Goal: Transaction & Acquisition: Purchase product/service

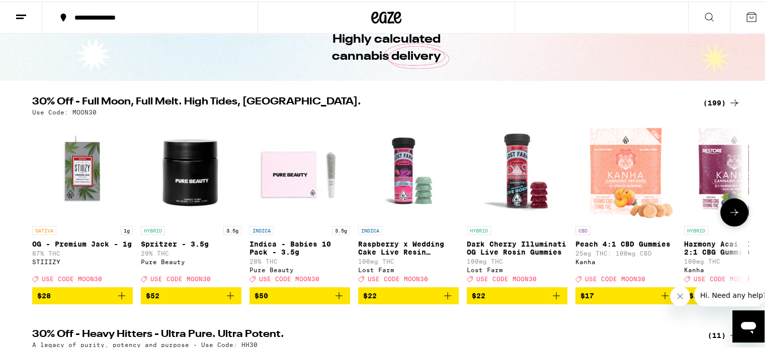
scroll to position [101, 0]
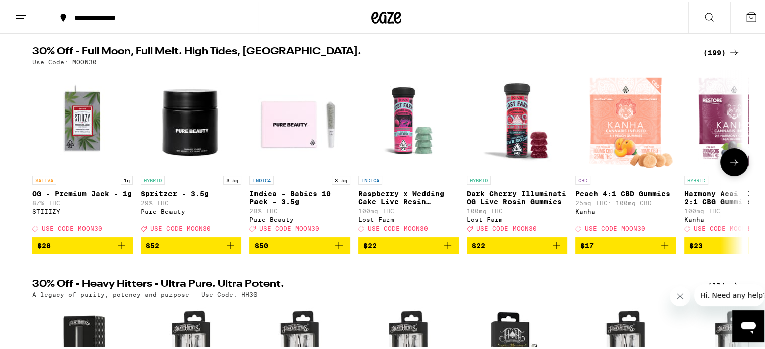
click at [730, 161] on icon at bounding box center [734, 161] width 12 height 12
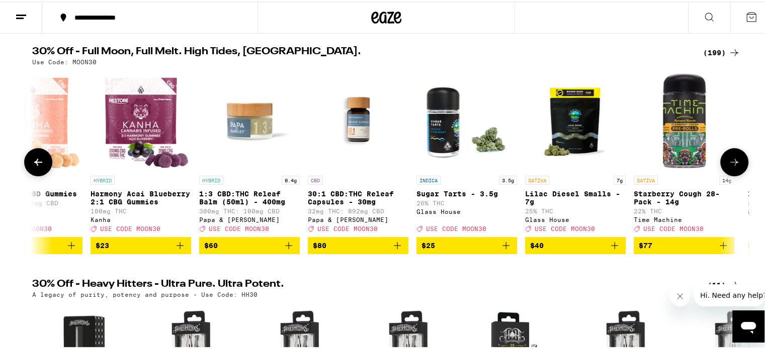
scroll to position [0, 598]
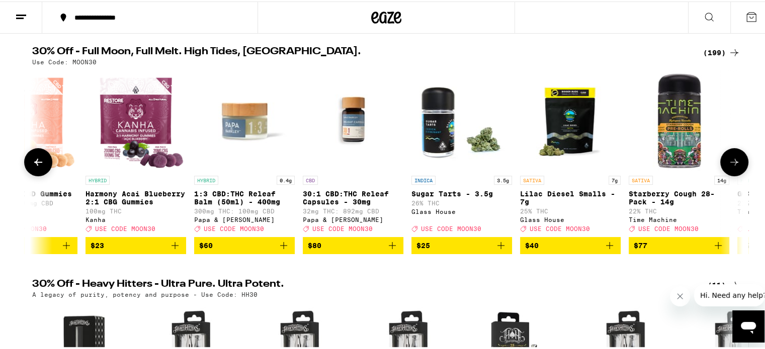
click at [730, 161] on icon at bounding box center [734, 161] width 12 height 12
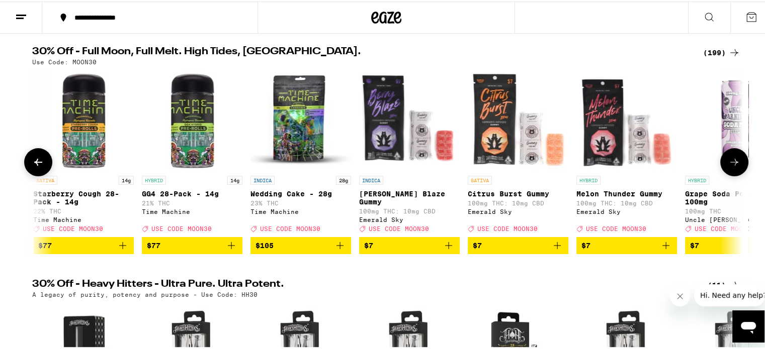
scroll to position [0, 1196]
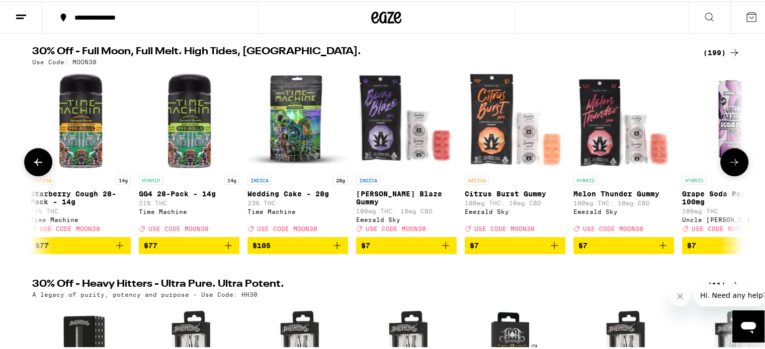
click at [730, 161] on icon at bounding box center [734, 161] width 12 height 12
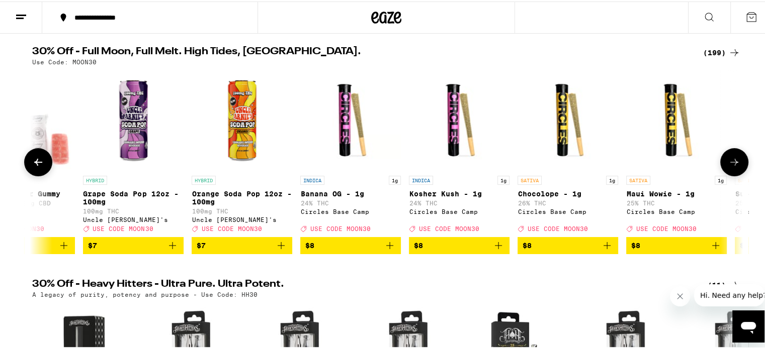
click at [730, 161] on icon at bounding box center [734, 161] width 12 height 12
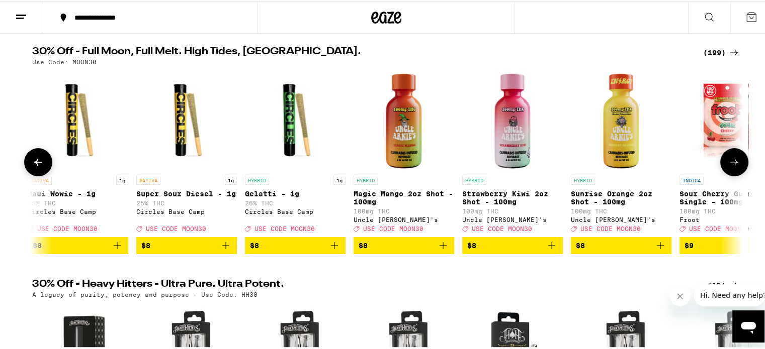
click at [730, 161] on icon at bounding box center [734, 161] width 12 height 12
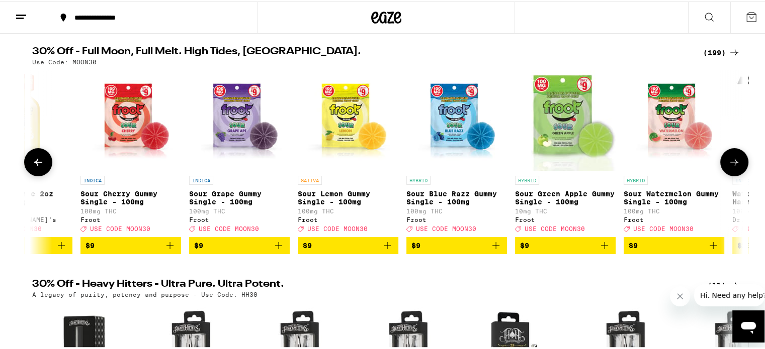
click at [730, 161] on icon at bounding box center [734, 161] width 12 height 12
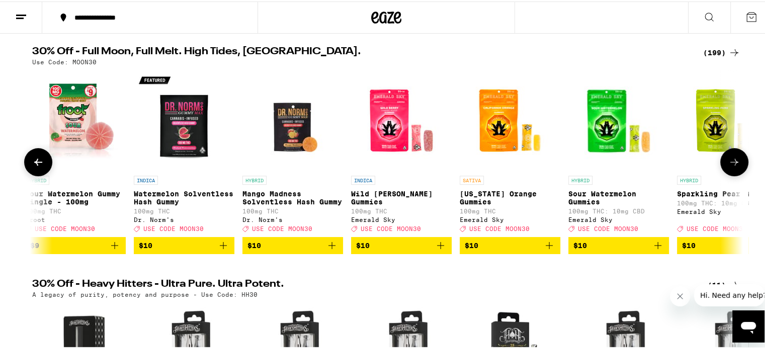
click at [730, 161] on icon at bounding box center [734, 161] width 12 height 12
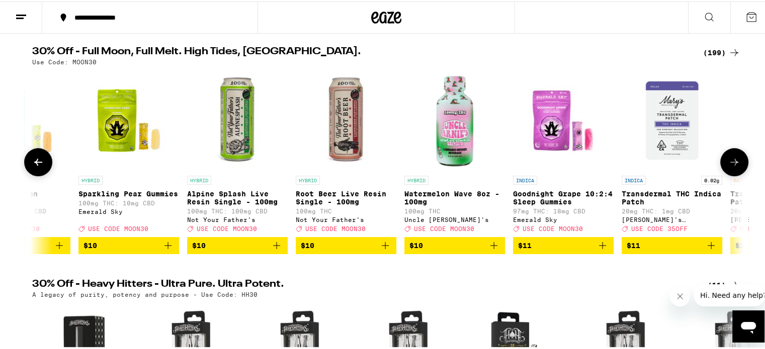
click at [730, 161] on icon at bounding box center [734, 161] width 12 height 12
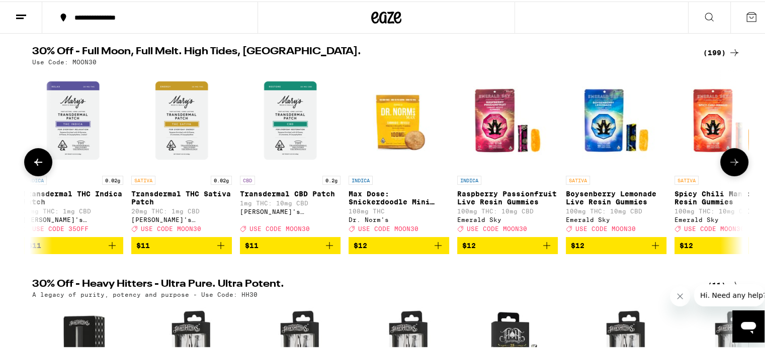
click at [730, 161] on icon at bounding box center [734, 161] width 12 height 12
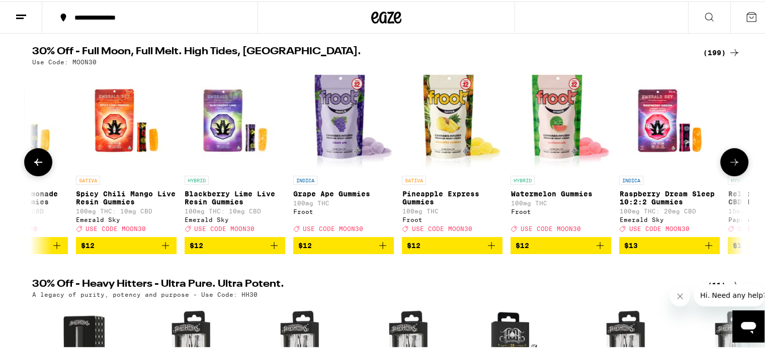
click at [729, 157] on button at bounding box center [734, 161] width 28 height 28
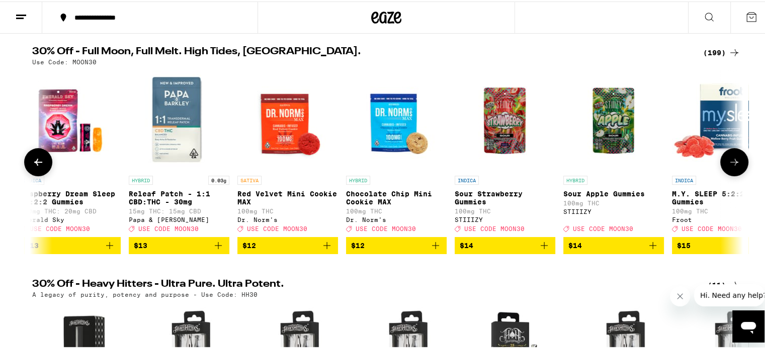
click at [729, 157] on button at bounding box center [734, 161] width 28 height 28
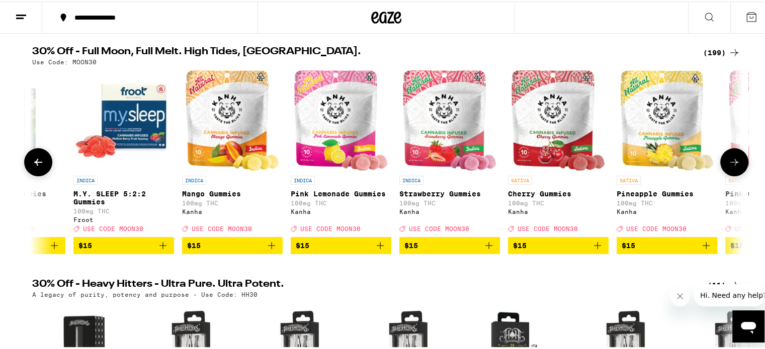
click at [729, 157] on button at bounding box center [734, 161] width 28 height 28
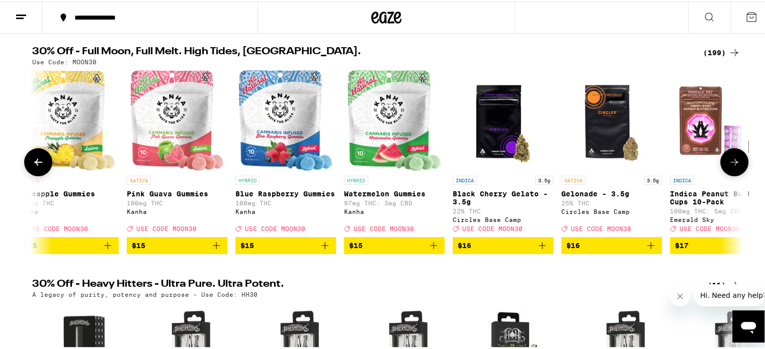
click at [729, 157] on button at bounding box center [734, 161] width 28 height 28
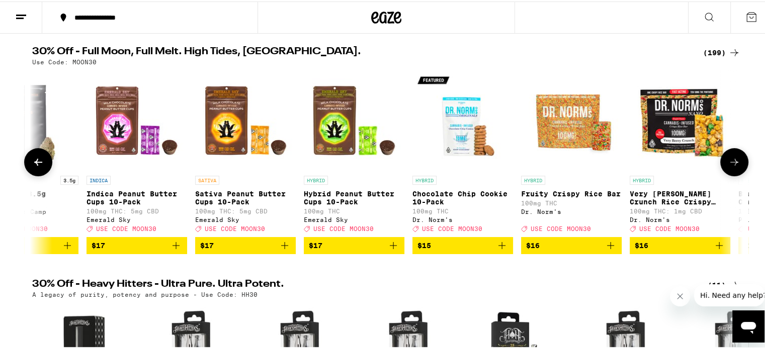
scroll to position [0, 7779]
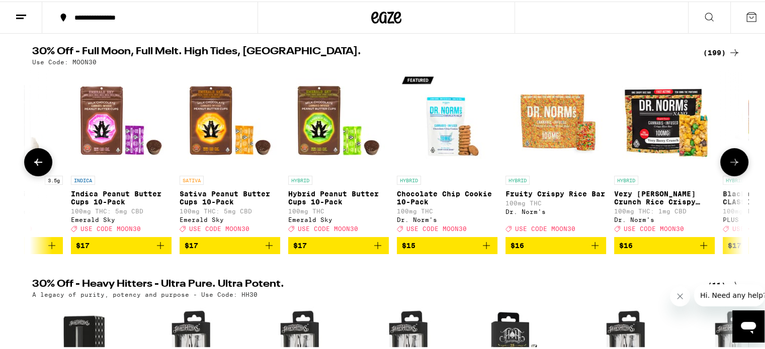
click at [483, 250] on icon "Add to bag" at bounding box center [486, 244] width 12 height 12
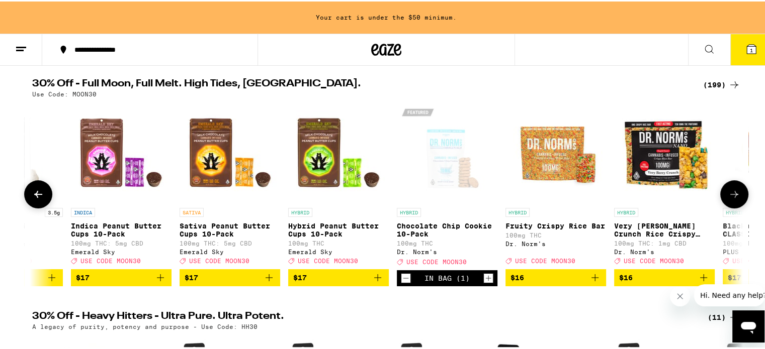
scroll to position [133, 0]
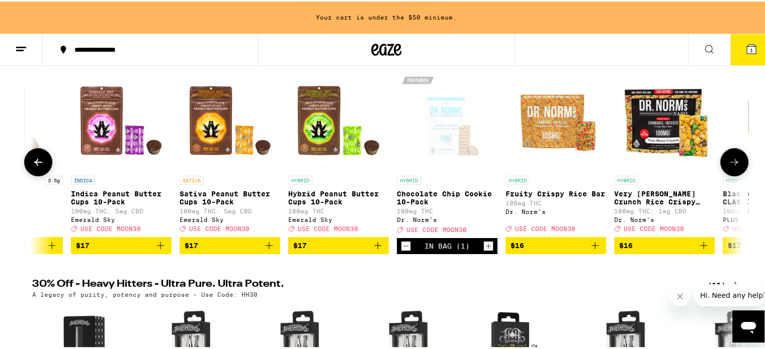
click at [484, 251] on icon "Increment" at bounding box center [488, 245] width 9 height 12
click at [728, 165] on icon at bounding box center [734, 161] width 12 height 12
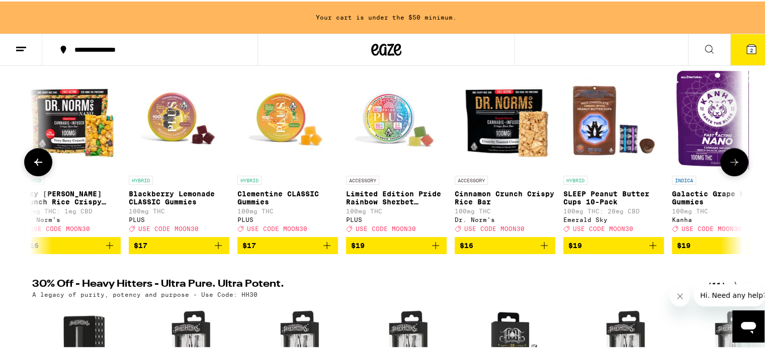
scroll to position [0, 8377]
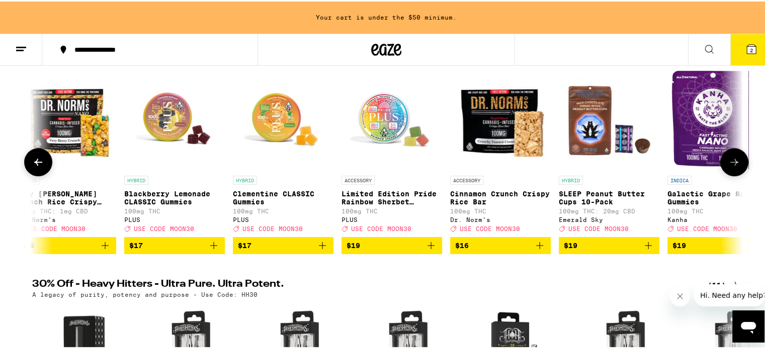
click at [728, 165] on icon at bounding box center [734, 161] width 12 height 12
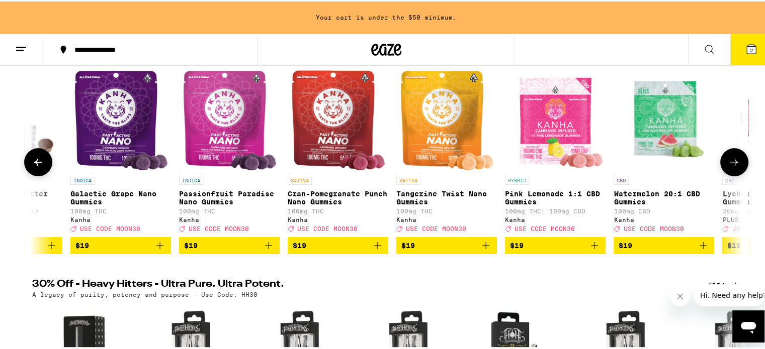
scroll to position [0, 8975]
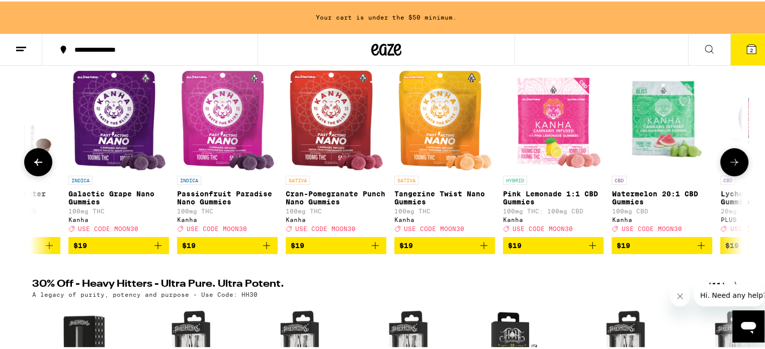
click at [728, 165] on icon at bounding box center [734, 161] width 12 height 12
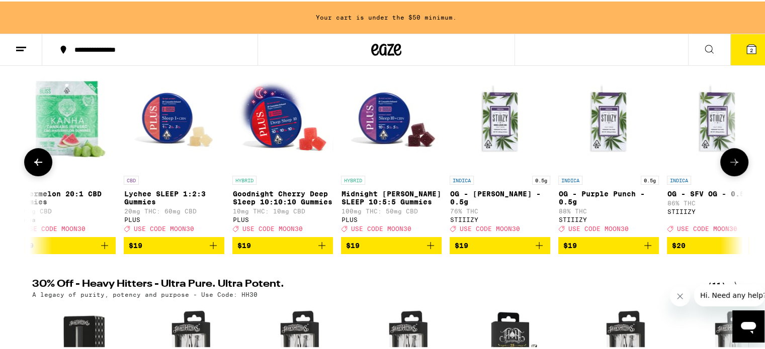
scroll to position [0, 9574]
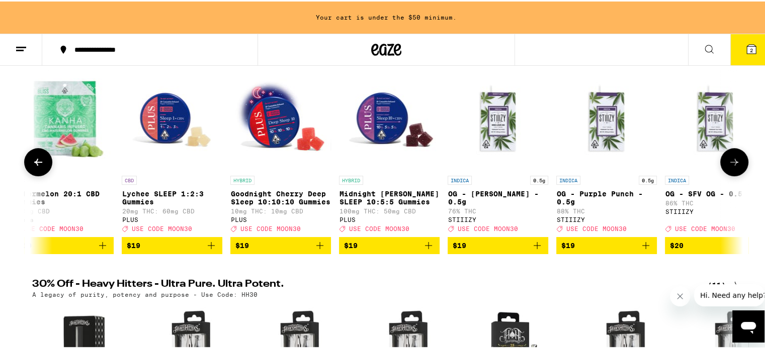
click at [728, 165] on icon at bounding box center [734, 161] width 12 height 12
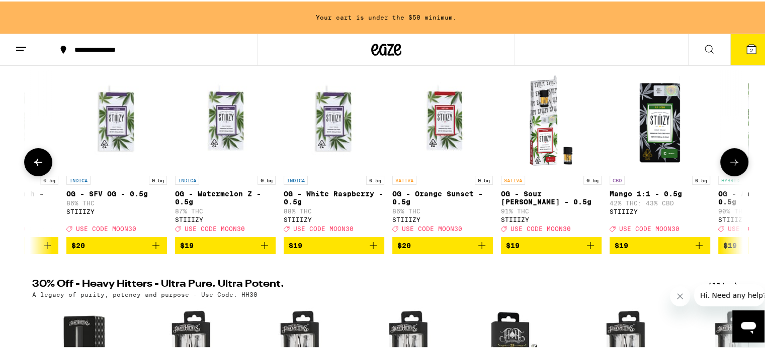
click at [728, 165] on icon at bounding box center [734, 161] width 12 height 12
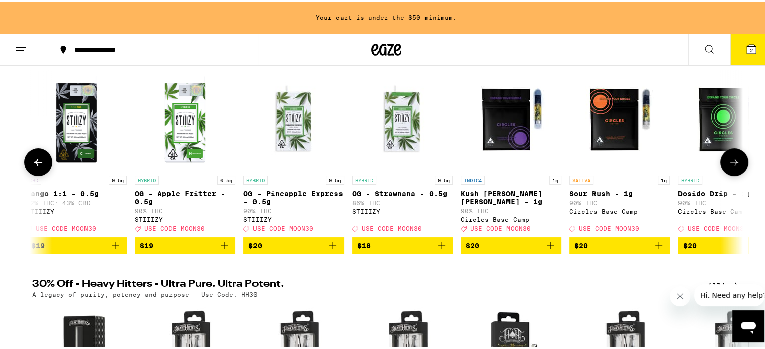
scroll to position [0, 10770]
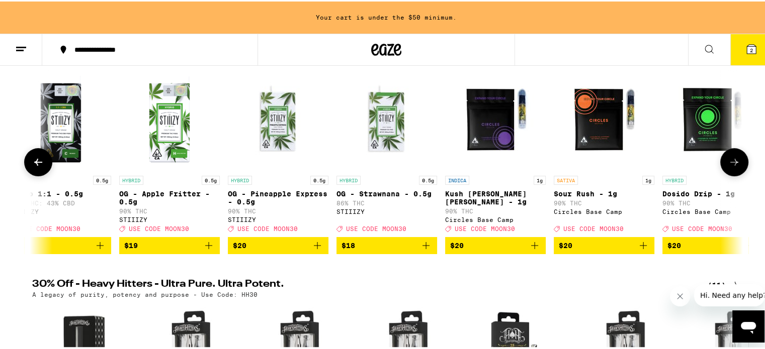
click at [728, 165] on icon at bounding box center [734, 161] width 12 height 12
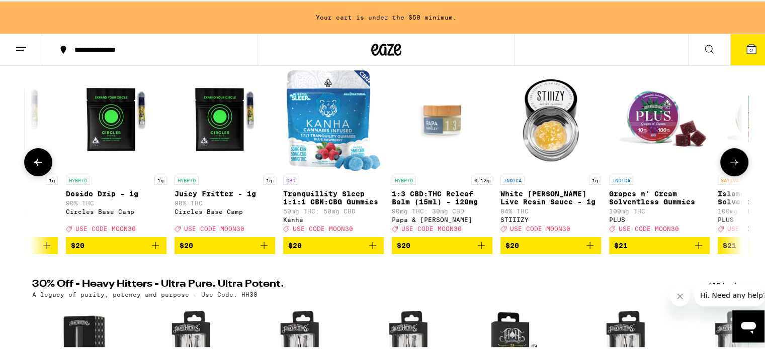
scroll to position [0, 11368]
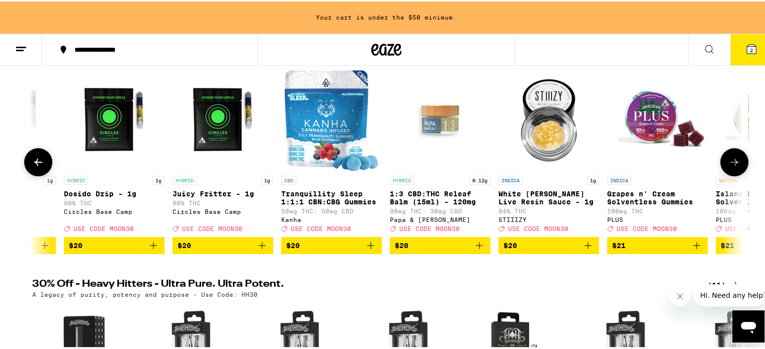
click at [728, 165] on icon at bounding box center [734, 161] width 12 height 12
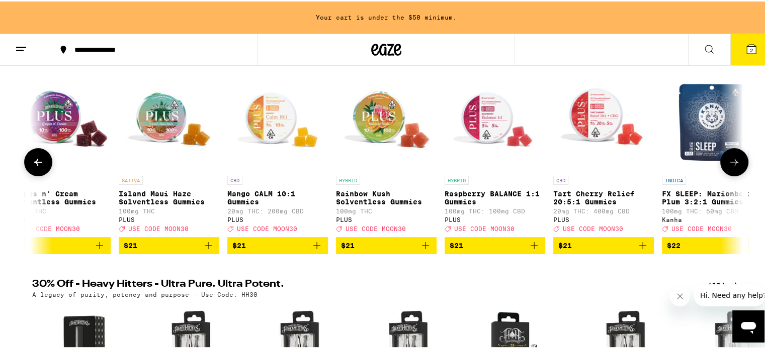
scroll to position [0, 11967]
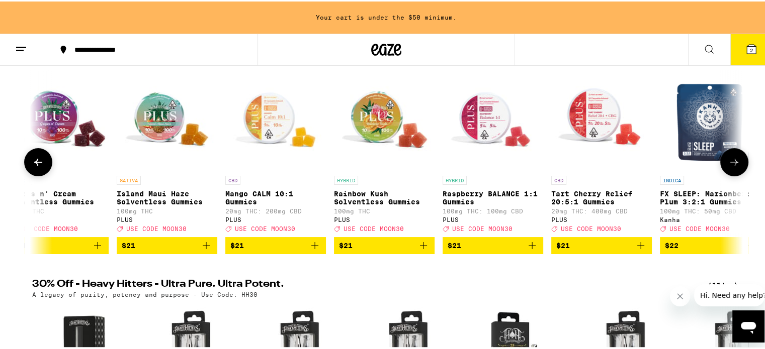
click at [728, 165] on icon at bounding box center [734, 161] width 12 height 12
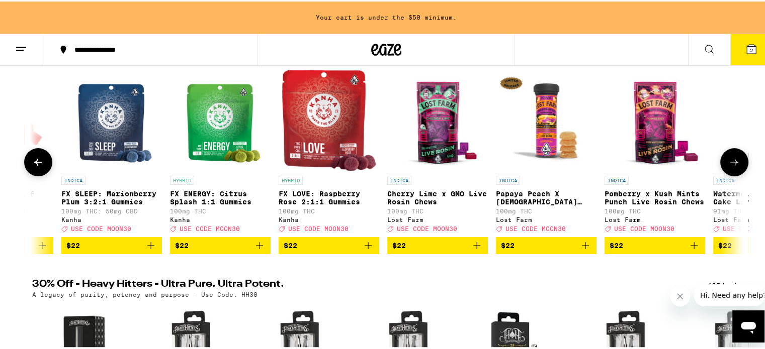
click at [728, 165] on icon at bounding box center [734, 161] width 12 height 12
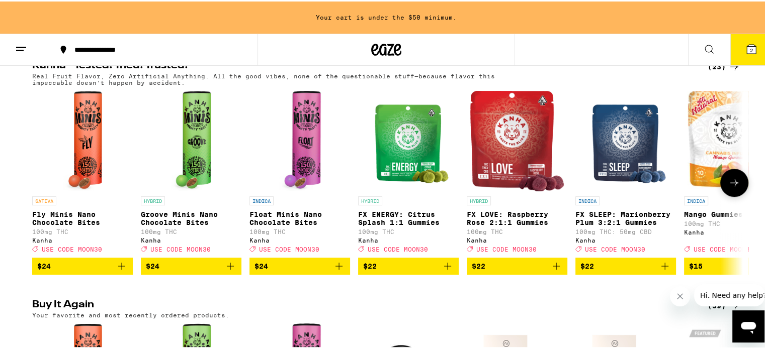
scroll to position [585, 0]
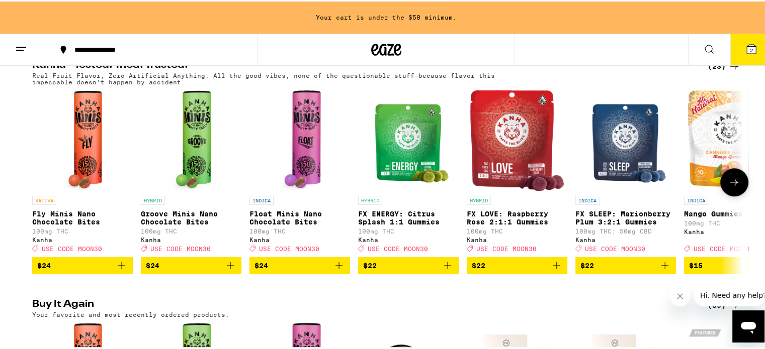
click at [119, 270] on icon "Add to bag" at bounding box center [122, 264] width 12 height 12
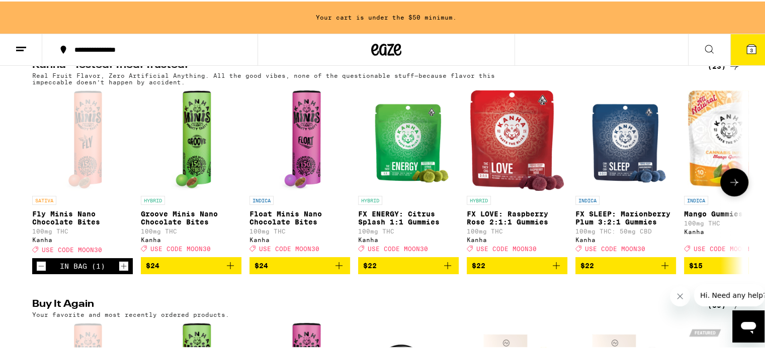
click at [227, 270] on icon "Add to bag" at bounding box center [230, 264] width 12 height 12
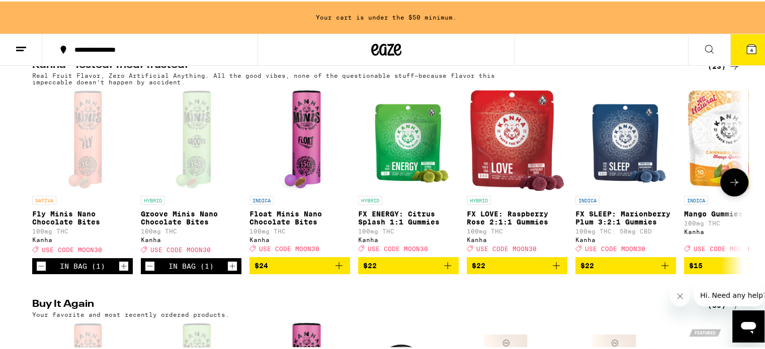
click at [336, 270] on icon "Add to bag" at bounding box center [339, 264] width 12 height 12
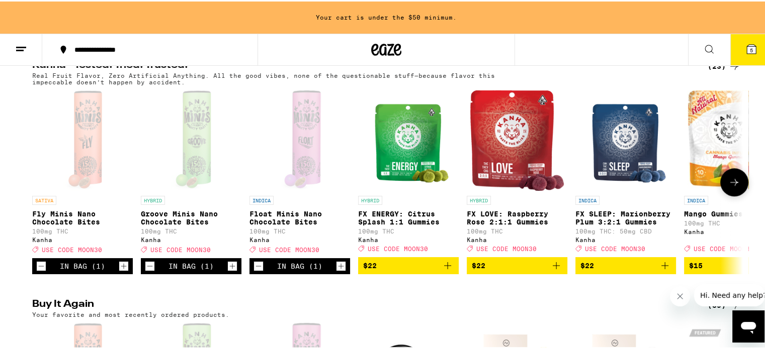
click at [730, 187] on icon at bounding box center [734, 181] width 12 height 12
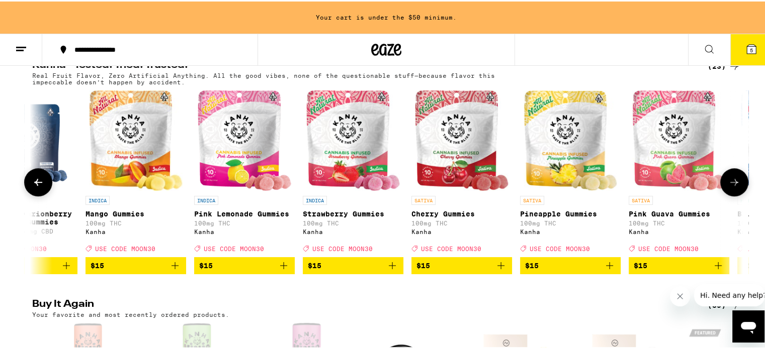
click at [730, 187] on icon at bounding box center [734, 181] width 12 height 12
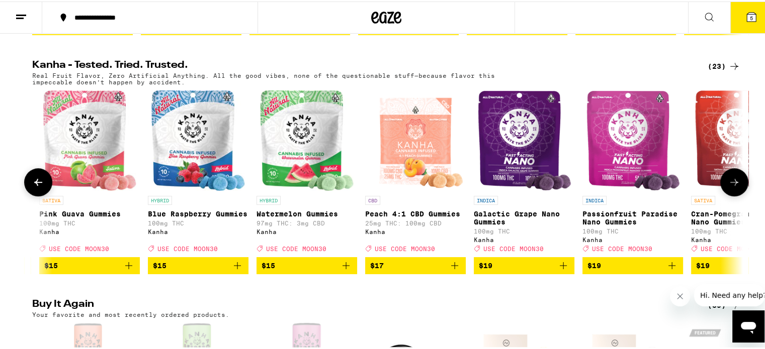
scroll to position [0, 1196]
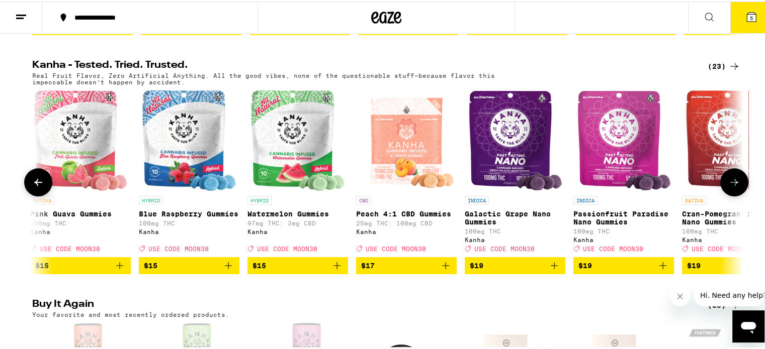
click at [730, 187] on icon at bounding box center [734, 181] width 12 height 12
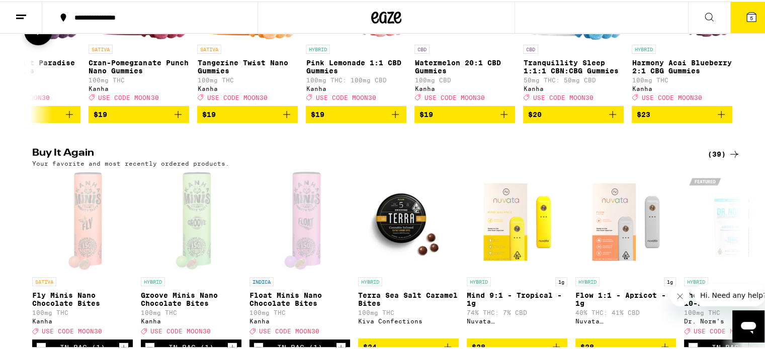
scroll to position [754, 0]
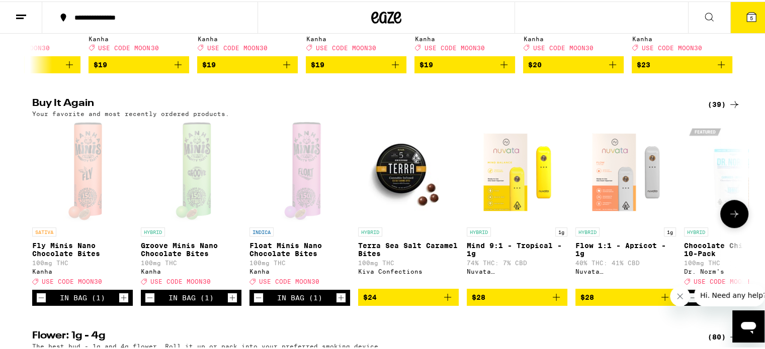
click at [728, 219] on icon at bounding box center [734, 213] width 12 height 12
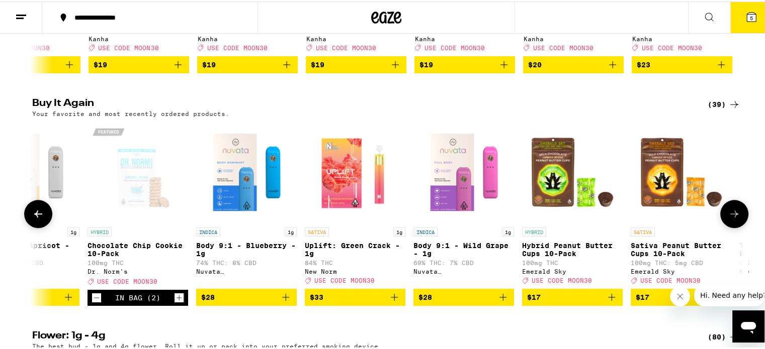
scroll to position [0, 598]
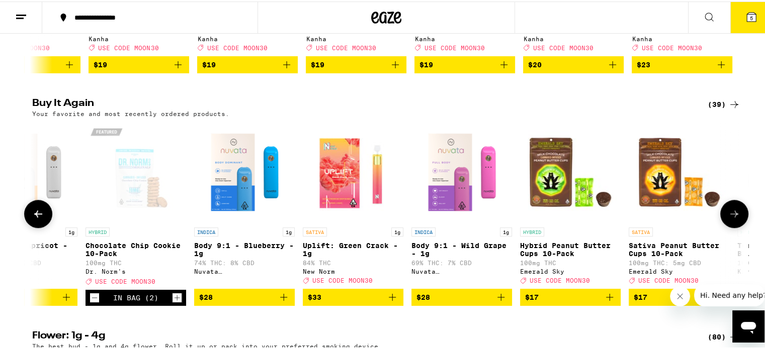
click at [728, 219] on icon at bounding box center [734, 213] width 12 height 12
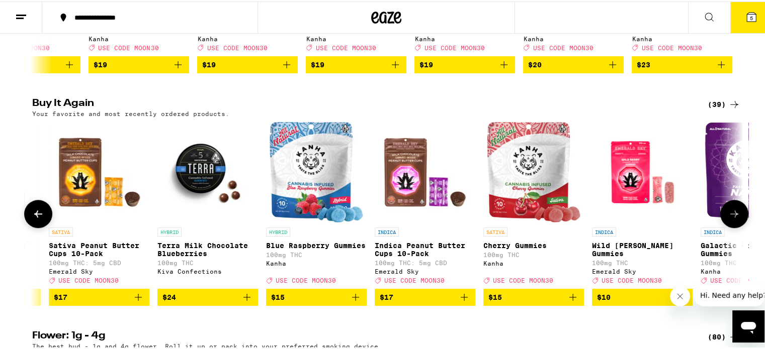
scroll to position [0, 1196]
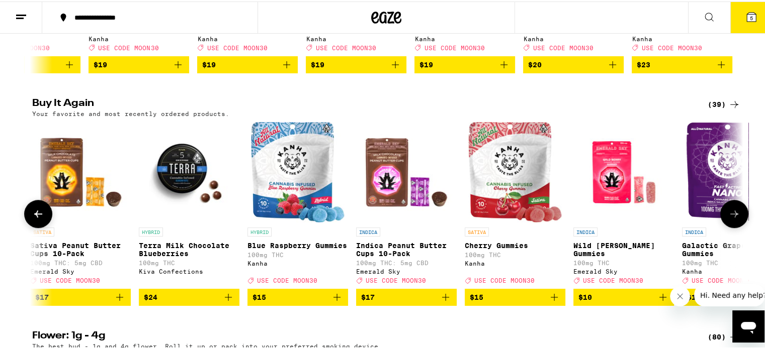
click at [728, 219] on icon at bounding box center [734, 213] width 12 height 12
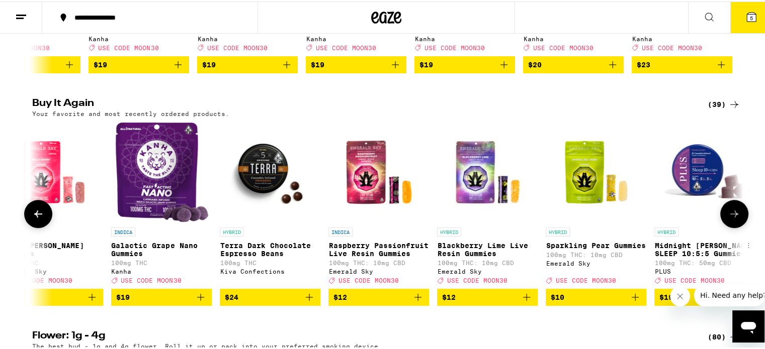
scroll to position [0, 1795]
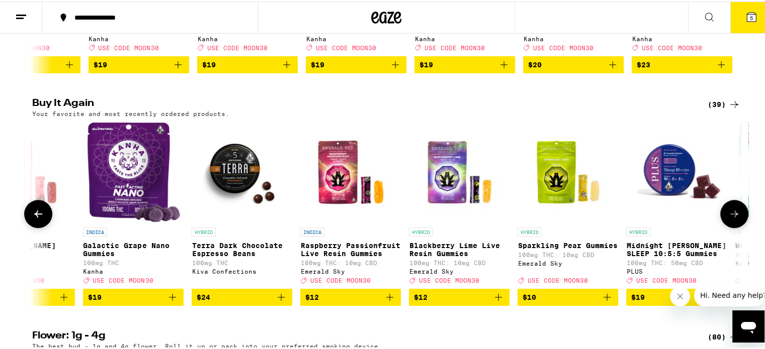
click at [728, 219] on icon at bounding box center [734, 213] width 12 height 12
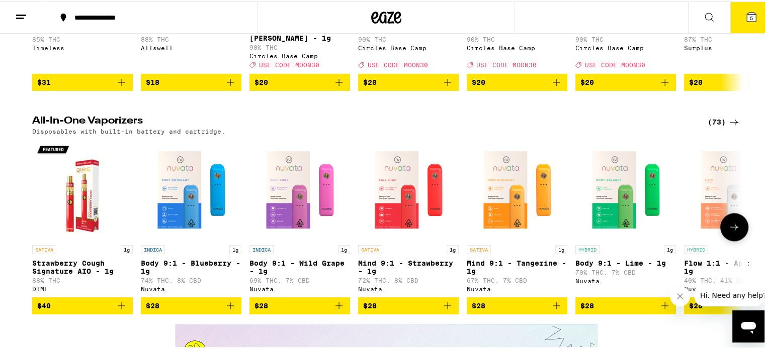
scroll to position [1709, 0]
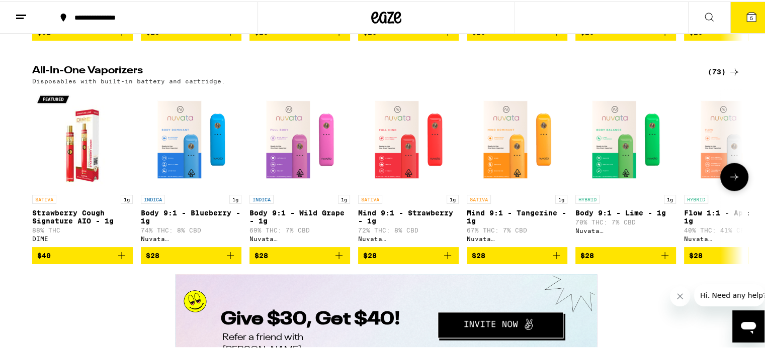
click at [728, 181] on icon at bounding box center [734, 175] width 12 height 12
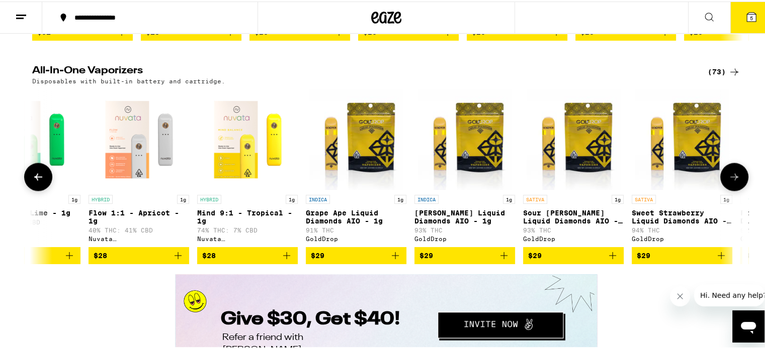
scroll to position [0, 598]
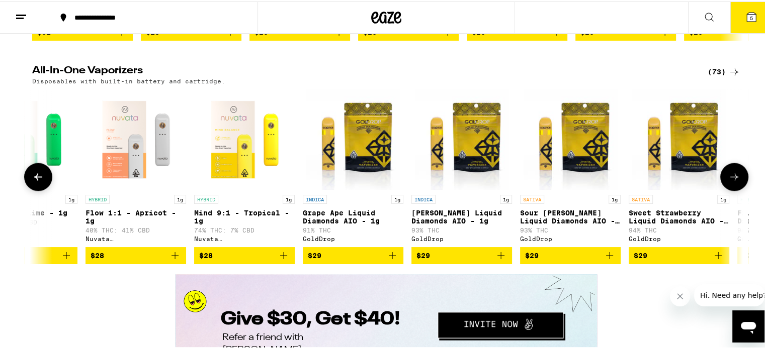
click at [728, 181] on icon at bounding box center [734, 175] width 12 height 12
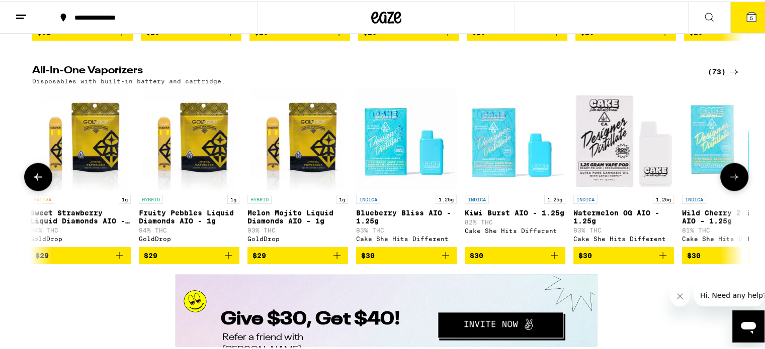
click at [728, 181] on icon at bounding box center [734, 175] width 12 height 12
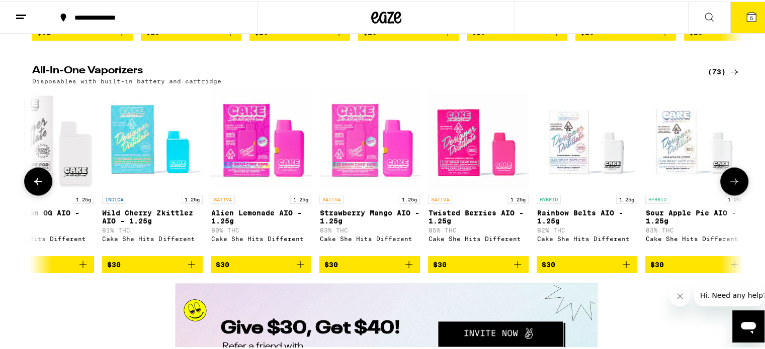
scroll to position [0, 1795]
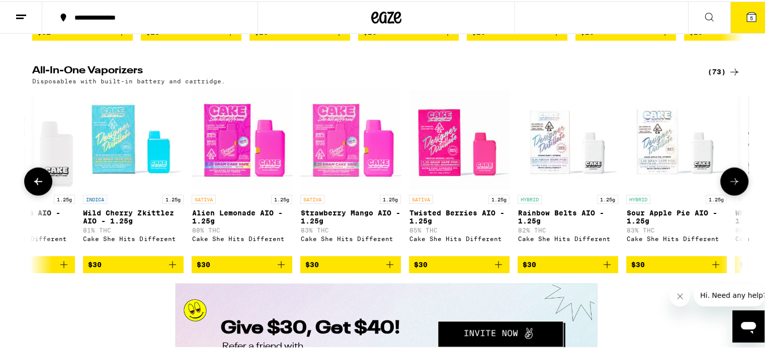
click at [725, 194] on button at bounding box center [734, 180] width 28 height 28
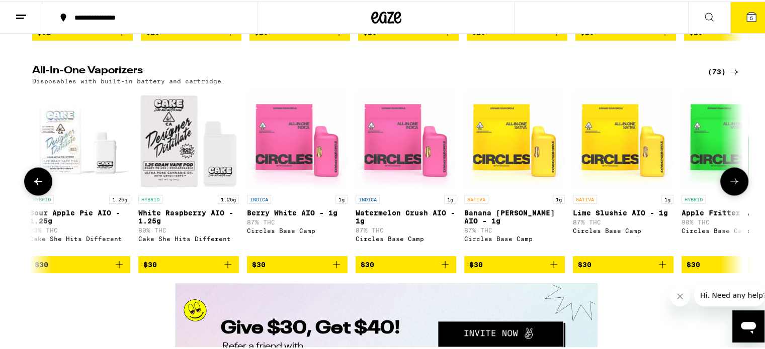
scroll to position [0, 2393]
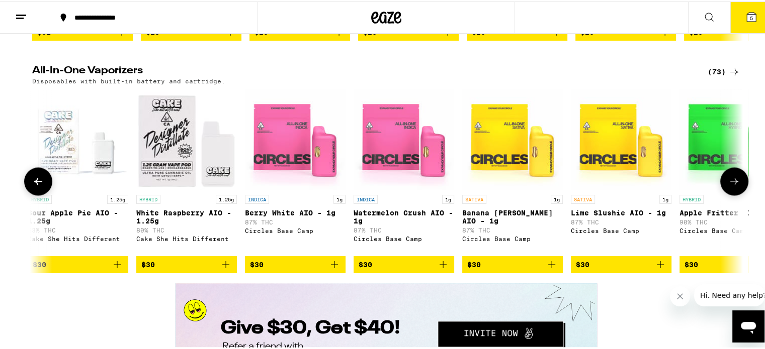
click at [725, 194] on button at bounding box center [734, 180] width 28 height 28
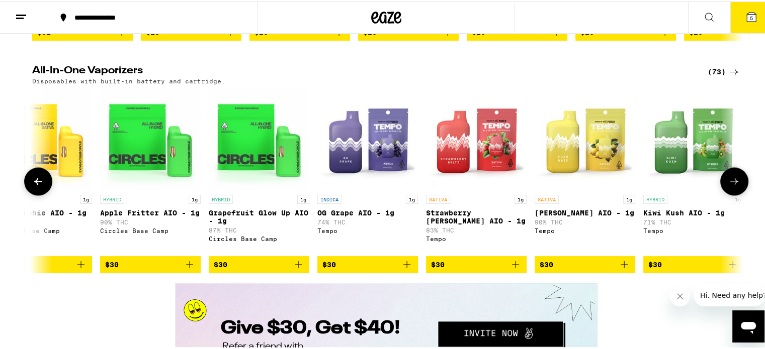
scroll to position [0, 2992]
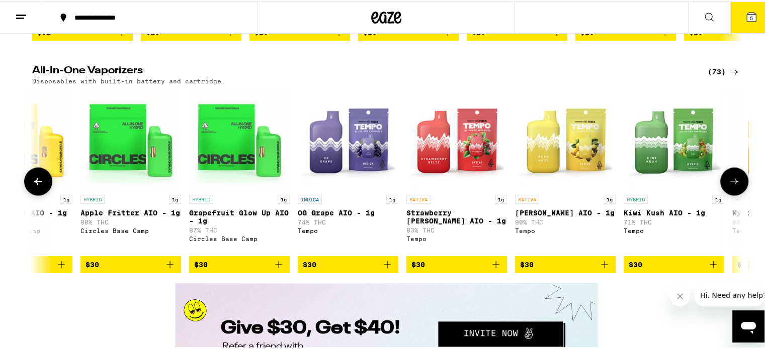
click at [725, 194] on button at bounding box center [734, 180] width 28 height 28
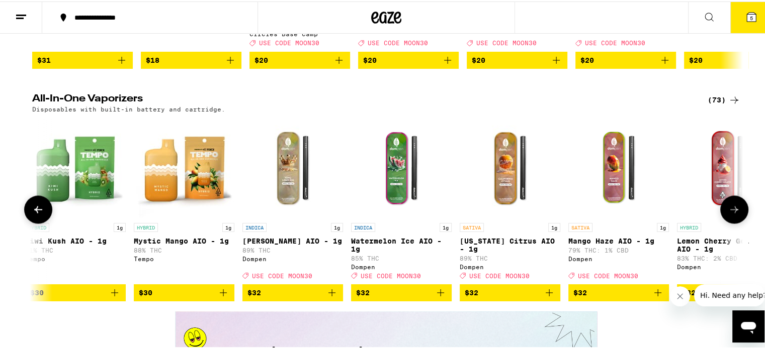
scroll to position [1659, 0]
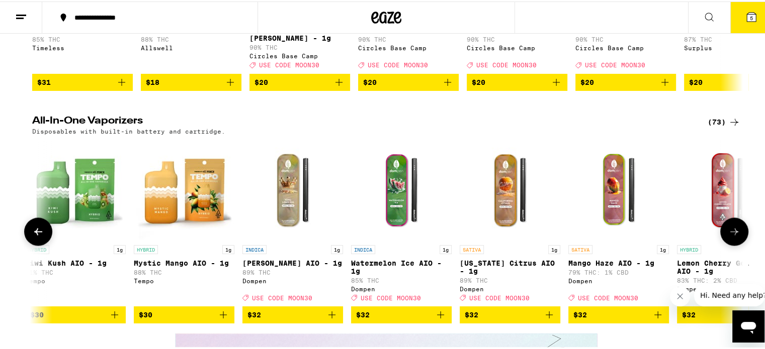
click at [728, 236] on icon at bounding box center [734, 230] width 12 height 12
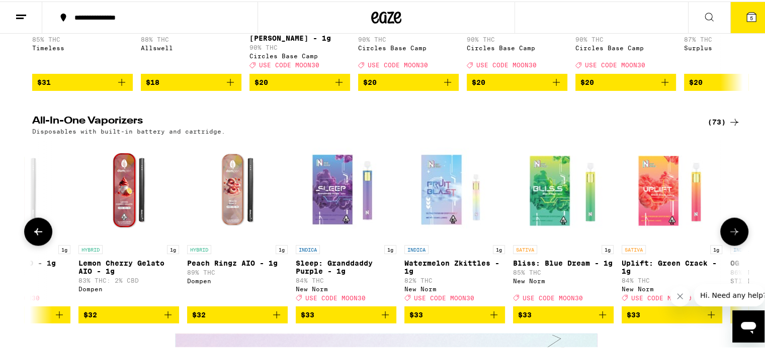
scroll to position [1709, 0]
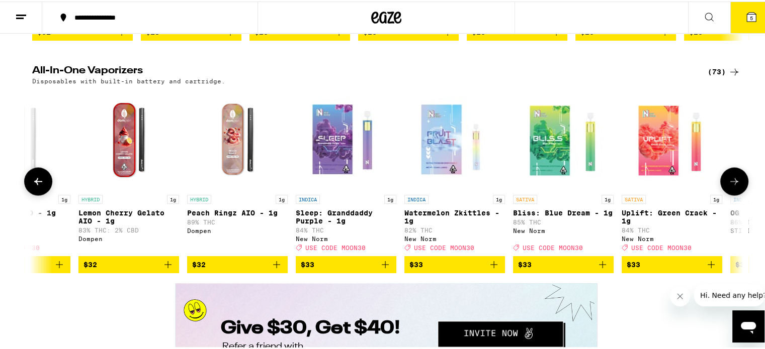
click at [728, 186] on icon at bounding box center [734, 180] width 12 height 12
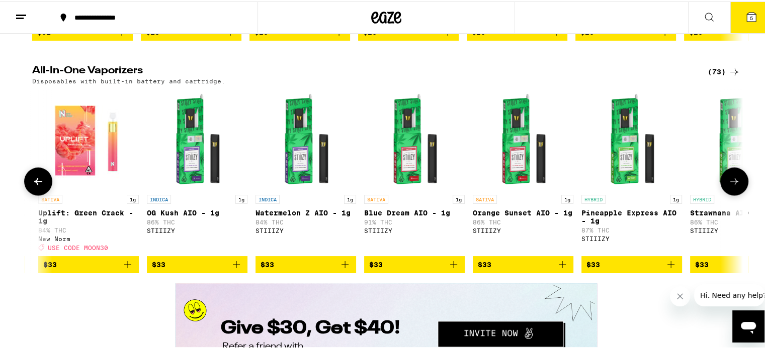
scroll to position [0, 4787]
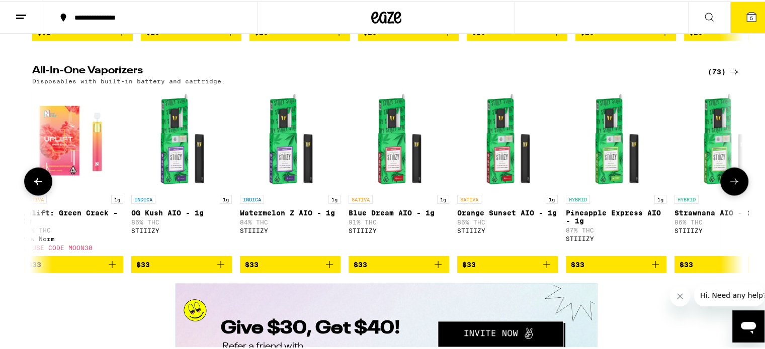
click at [715, 188] on img "Open page for Strawnana AIO - 1g from STIIIZY" at bounding box center [724, 138] width 101 height 101
click at [728, 186] on icon at bounding box center [734, 180] width 12 height 12
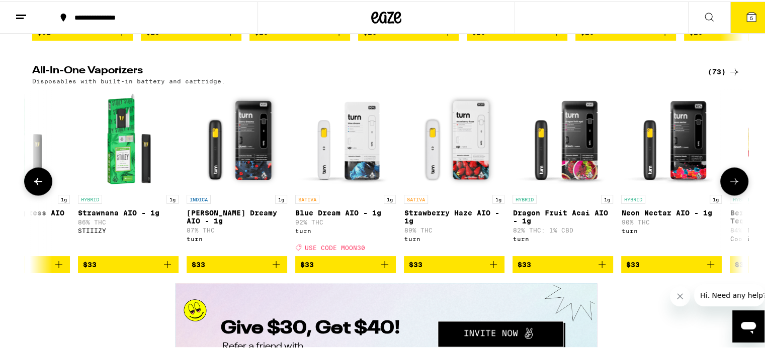
scroll to position [0, 5385]
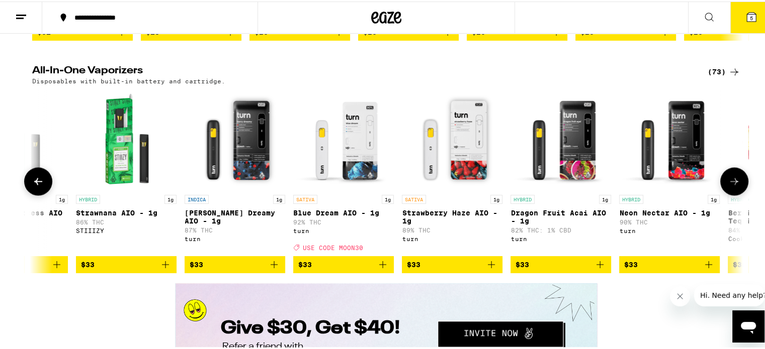
click at [349, 188] on img "Open page for Blue Dream AIO - 1g from turn" at bounding box center [343, 138] width 101 height 101
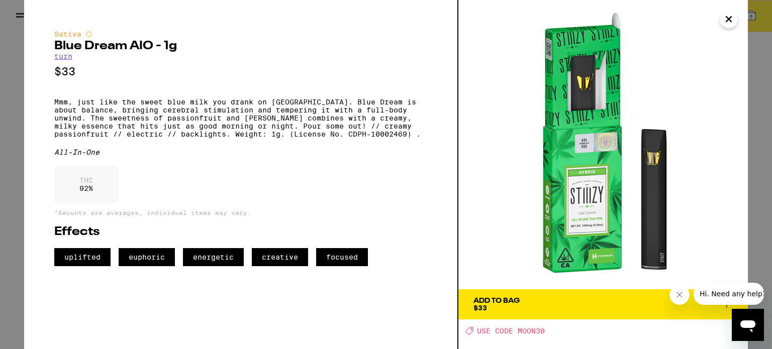
click at [483, 304] on span "$33" at bounding box center [480, 308] width 14 height 8
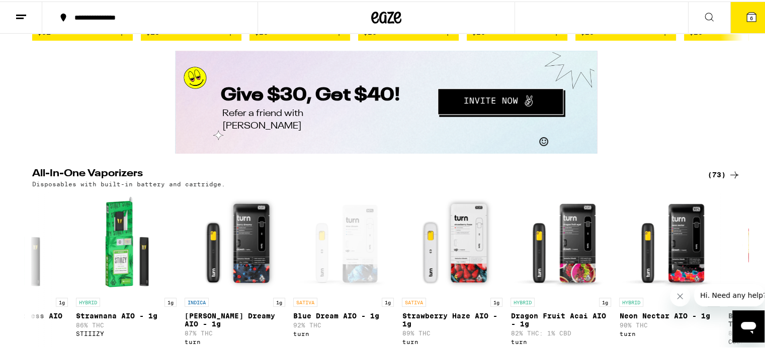
click at [749, 18] on span "6" at bounding box center [750, 17] width 3 height 6
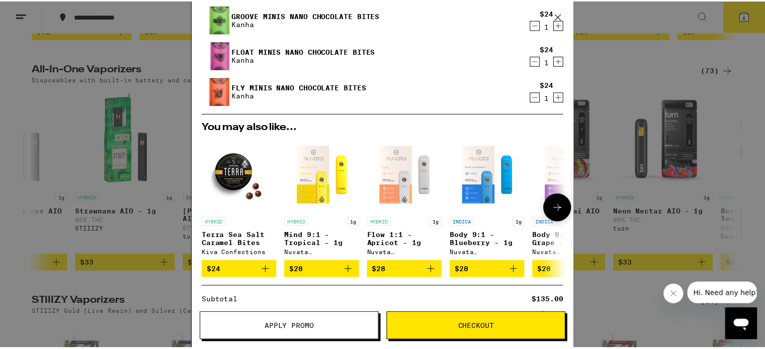
scroll to position [201, 0]
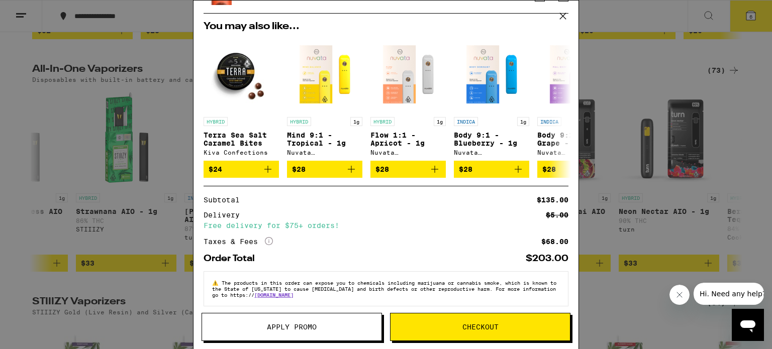
click at [172, 99] on div "Your Cart Chocolate Chip Cookie 10-Pack Dr. Norm's $15 2 Blue Dream AIO - 1g tu…" at bounding box center [386, 174] width 772 height 349
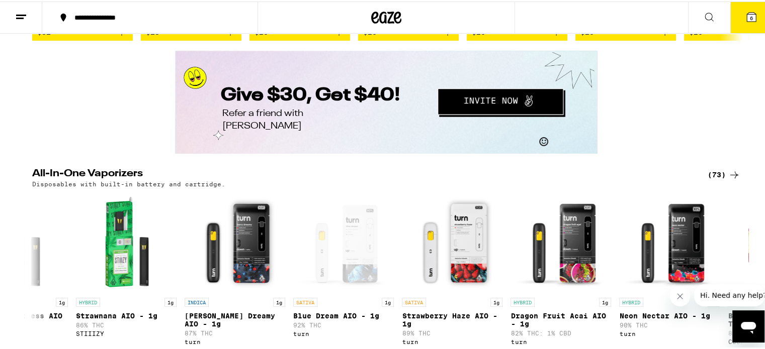
click at [746, 13] on icon at bounding box center [750, 15] width 9 height 9
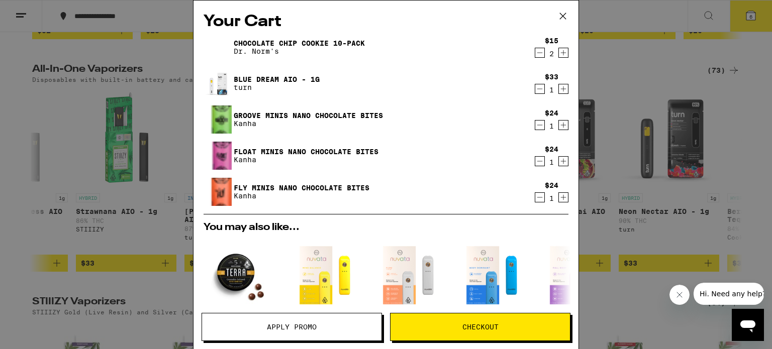
click at [264, 326] on span "Apply Promo" at bounding box center [291, 327] width 179 height 7
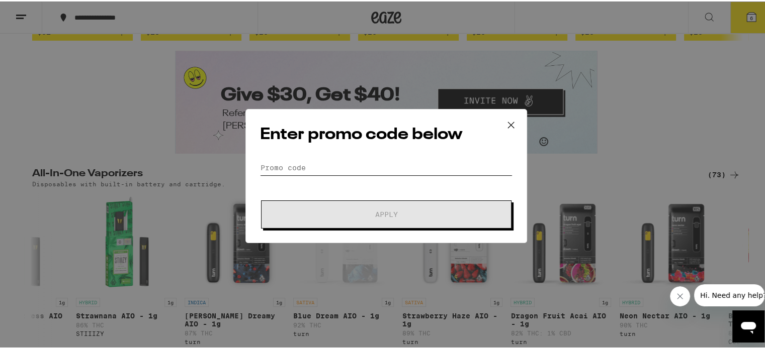
click at [294, 160] on input "Promo Code" at bounding box center [386, 166] width 252 height 15
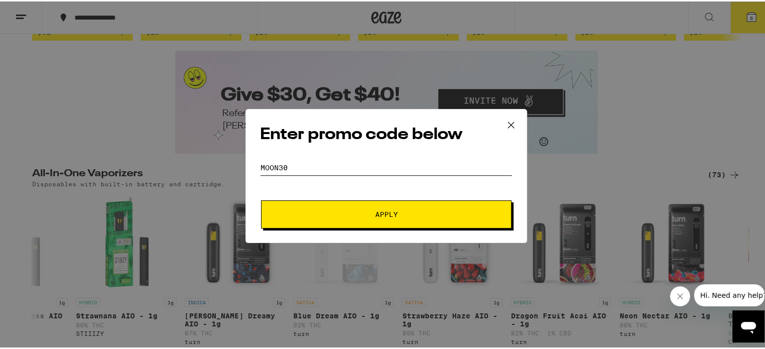
type input "moon30"
click at [400, 217] on button "Apply" at bounding box center [386, 213] width 250 height 28
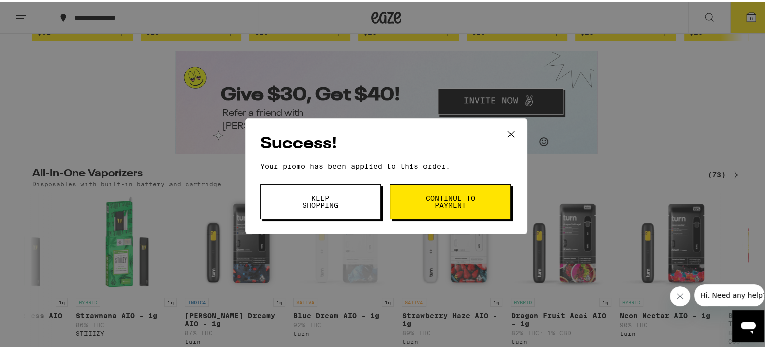
click at [430, 197] on span "Continue to payment" at bounding box center [449, 201] width 51 height 14
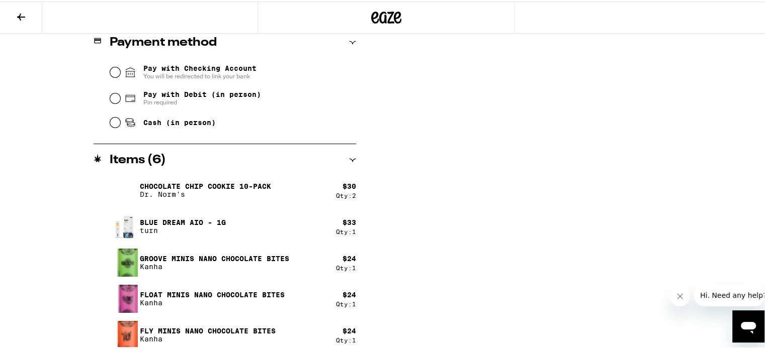
scroll to position [431, 0]
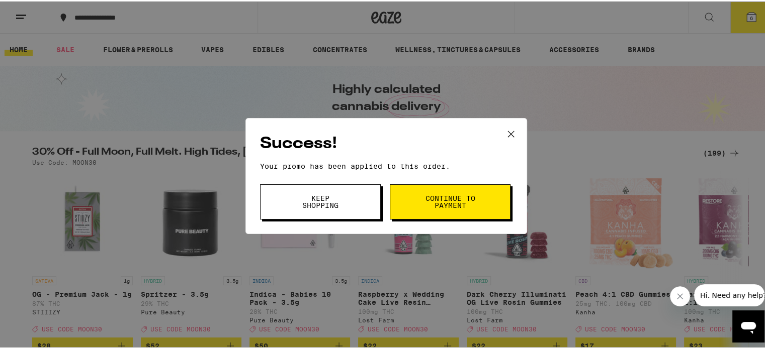
click at [327, 196] on span "Keep Shopping" at bounding box center [320, 201] width 51 height 14
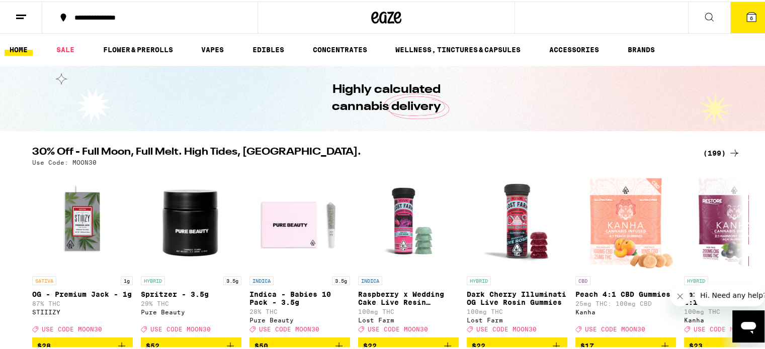
click at [735, 21] on button "6" at bounding box center [751, 16] width 42 height 31
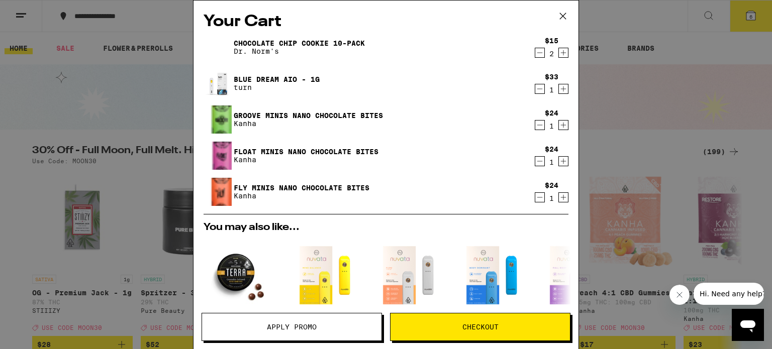
click at [535, 90] on icon "Decrement" at bounding box center [539, 89] width 9 height 12
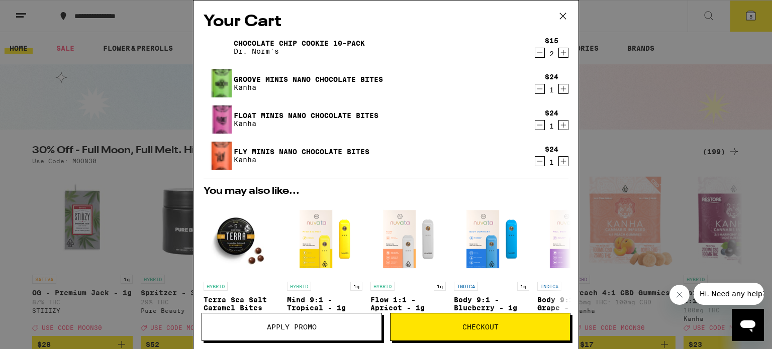
click at [298, 319] on button "Apply Promo" at bounding box center [292, 327] width 180 height 28
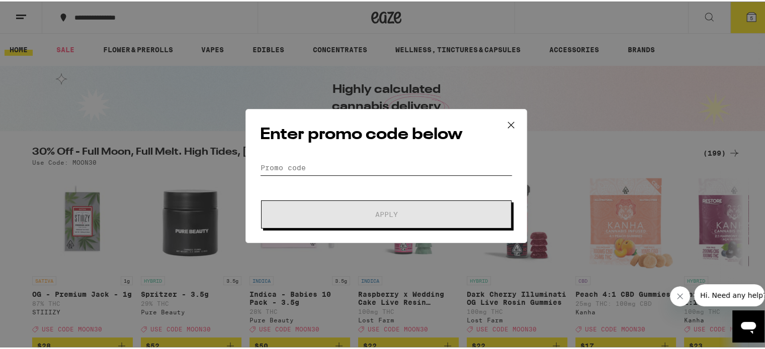
click at [303, 172] on input "Promo Code" at bounding box center [386, 166] width 252 height 15
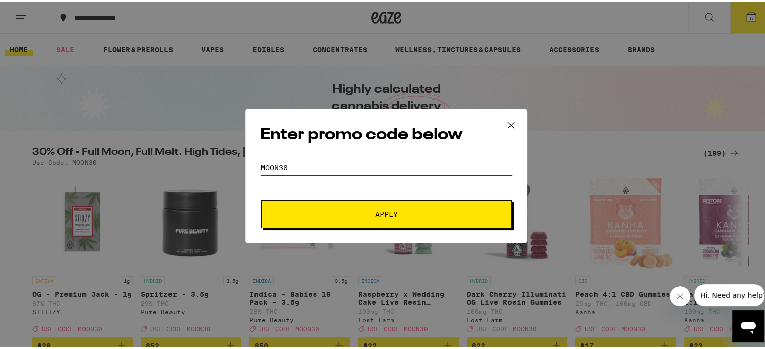
type input "moon30"
click at [395, 215] on span "Apply" at bounding box center [386, 213] width 181 height 7
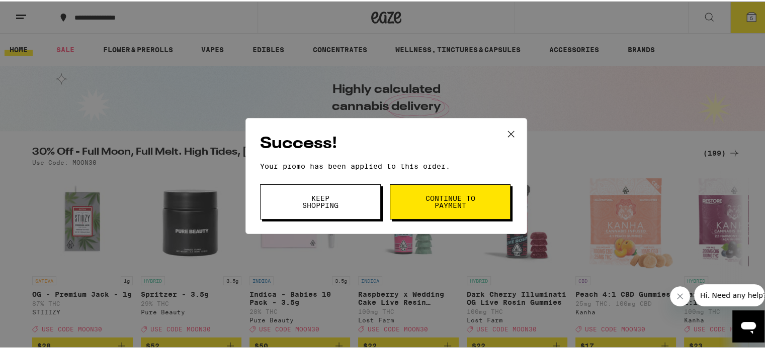
click at [435, 201] on span "Continue to payment" at bounding box center [449, 201] width 51 height 14
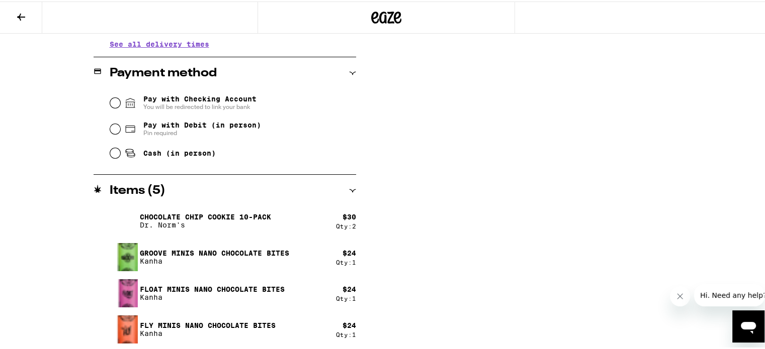
scroll to position [395, 0]
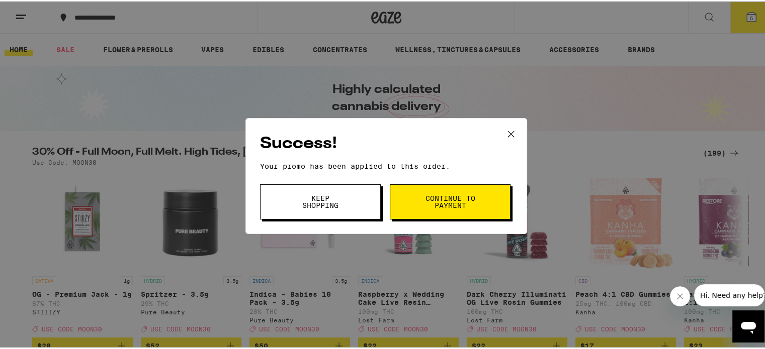
click at [353, 192] on button "Keep Shopping" at bounding box center [320, 200] width 121 height 35
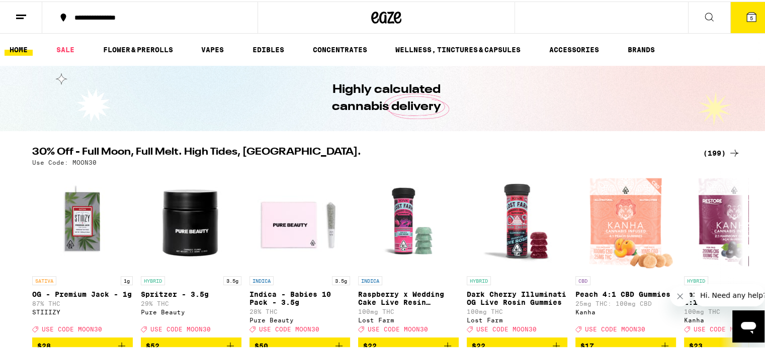
click at [746, 17] on icon at bounding box center [750, 15] width 9 height 9
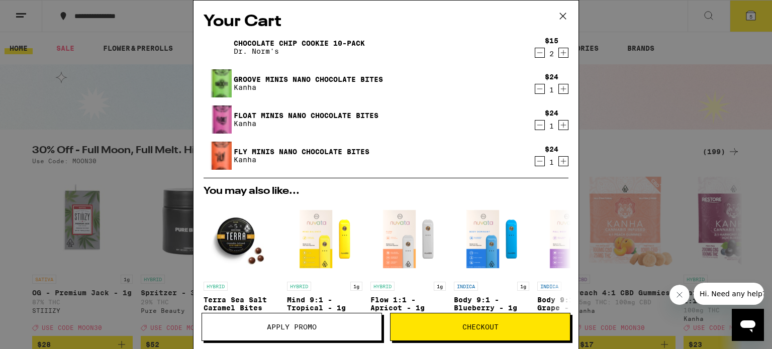
click at [311, 322] on button "Apply Promo" at bounding box center [292, 327] width 180 height 28
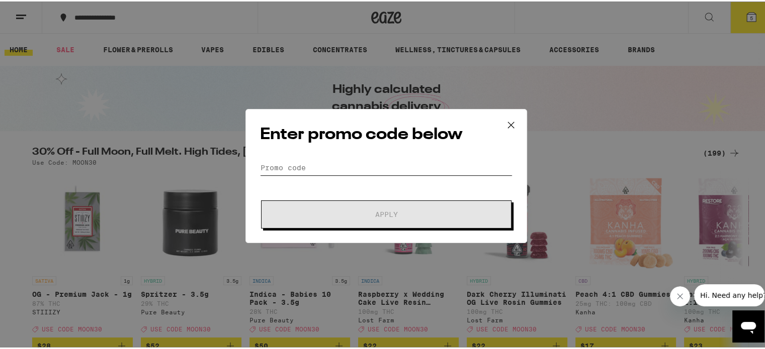
click at [334, 169] on input "Promo Code" at bounding box center [386, 166] width 252 height 15
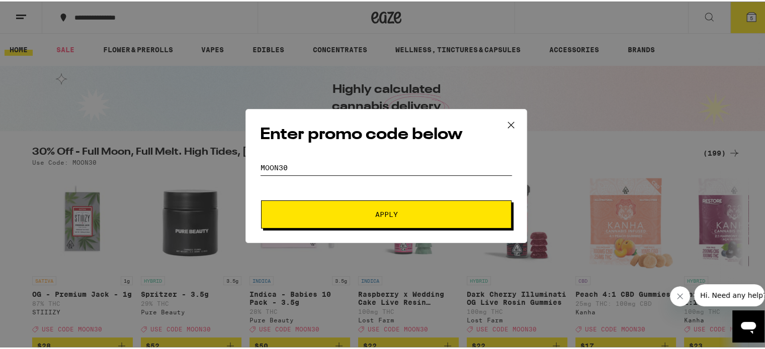
type input "moon30"
click at [396, 215] on span "Apply" at bounding box center [386, 213] width 181 height 7
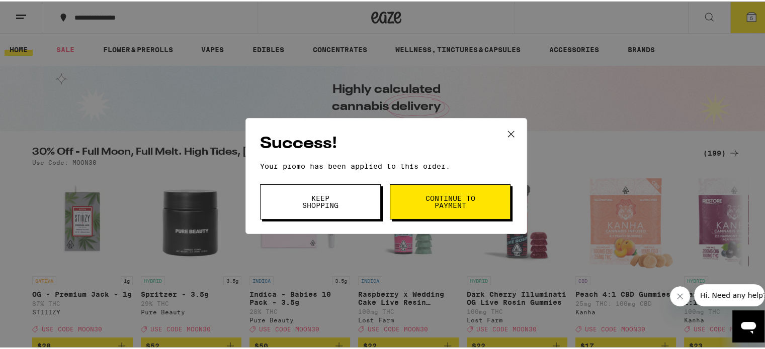
click at [477, 203] on button "Continue to payment" at bounding box center [450, 200] width 121 height 35
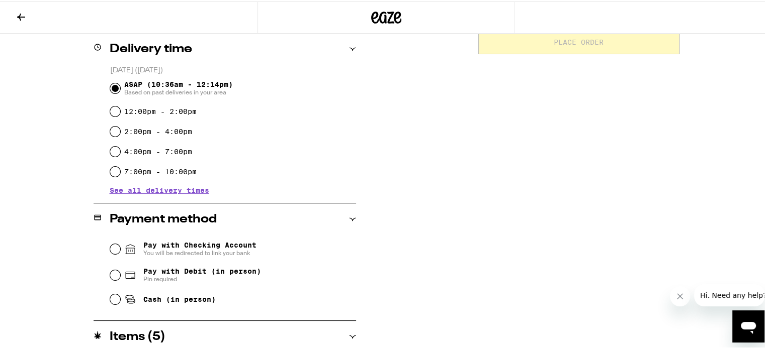
scroll to position [244, 0]
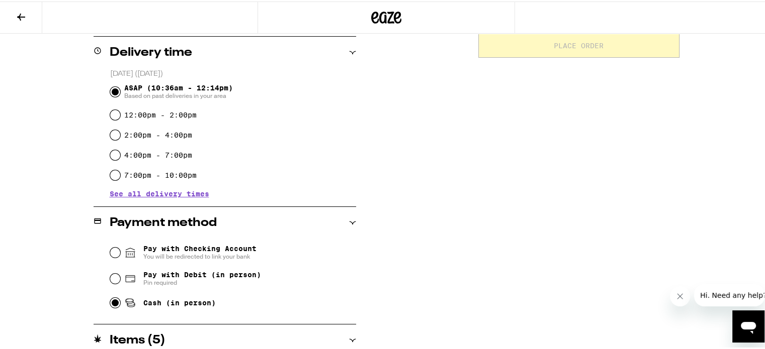
click at [111, 303] on input "Cash (in person)" at bounding box center [115, 302] width 10 height 10
radio input "true"
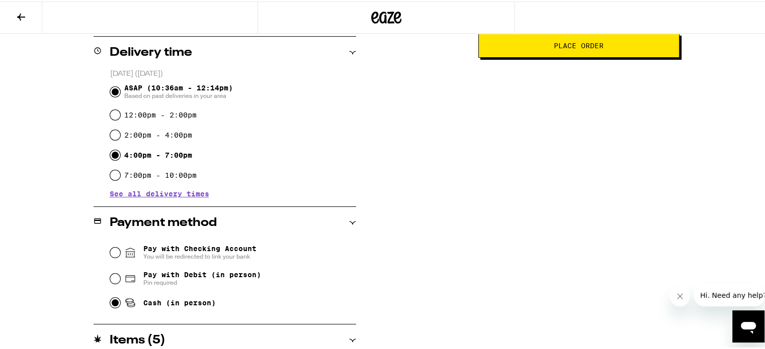
click at [111, 154] on input "4:00pm - 7:00pm" at bounding box center [115, 154] width 10 height 10
radio input "true"
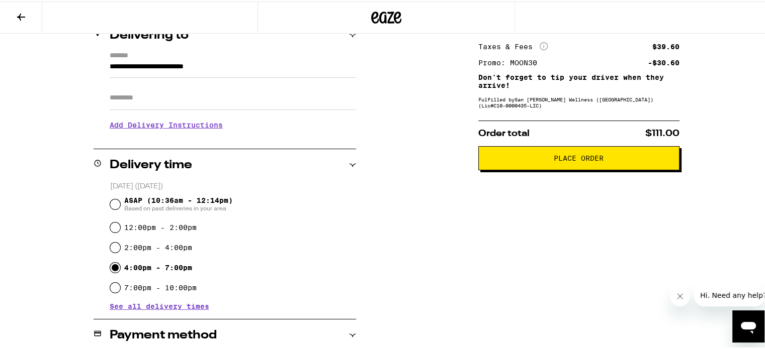
scroll to position [93, 0]
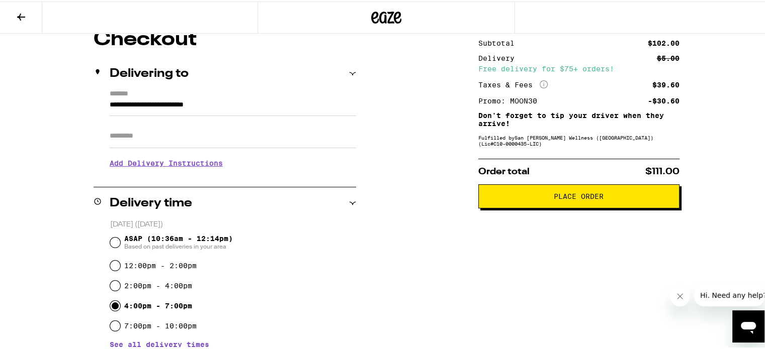
click at [564, 198] on span "Place Order" at bounding box center [578, 195] width 50 height 7
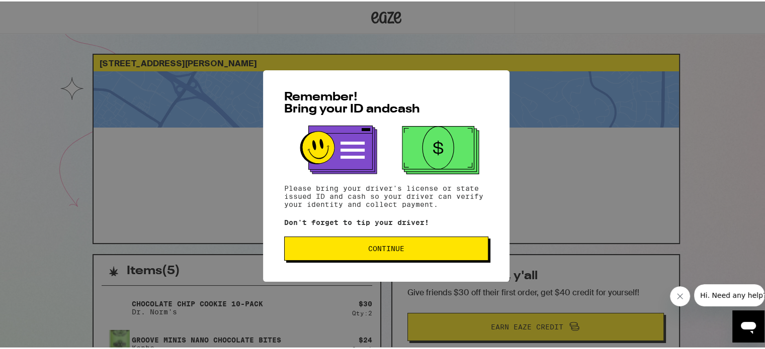
click at [370, 245] on span "Continue" at bounding box center [386, 247] width 36 height 7
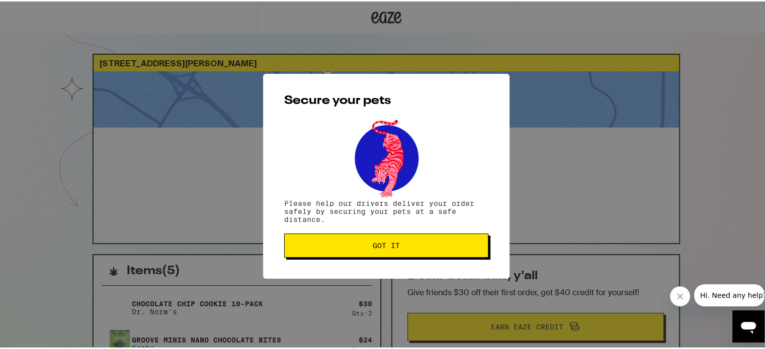
click at [372, 245] on span "Got it" at bounding box center [385, 244] width 27 height 7
